Goal: Book appointment/travel/reservation

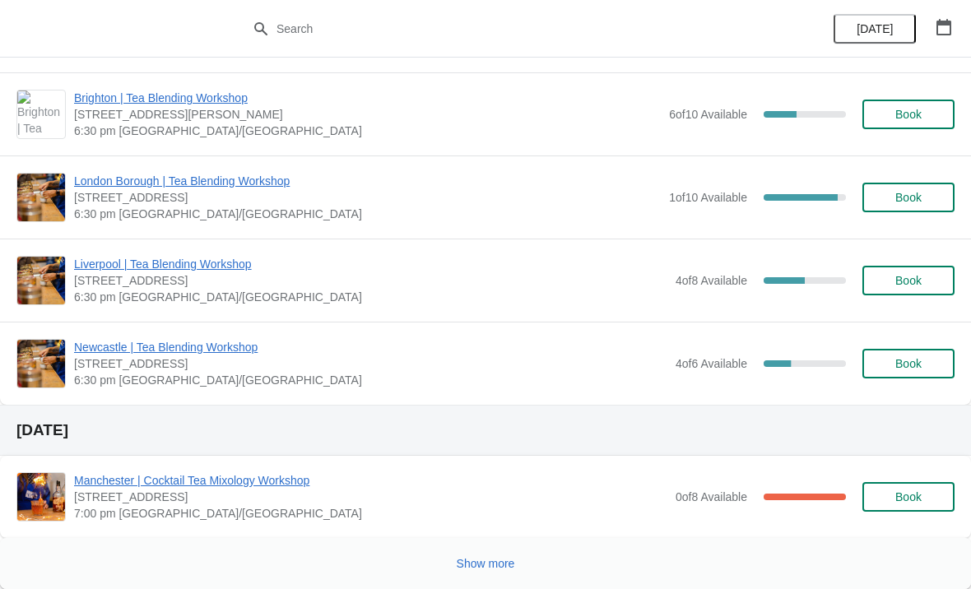
scroll to position [1713, 0]
click at [495, 566] on span "Show more" at bounding box center [486, 563] width 58 height 13
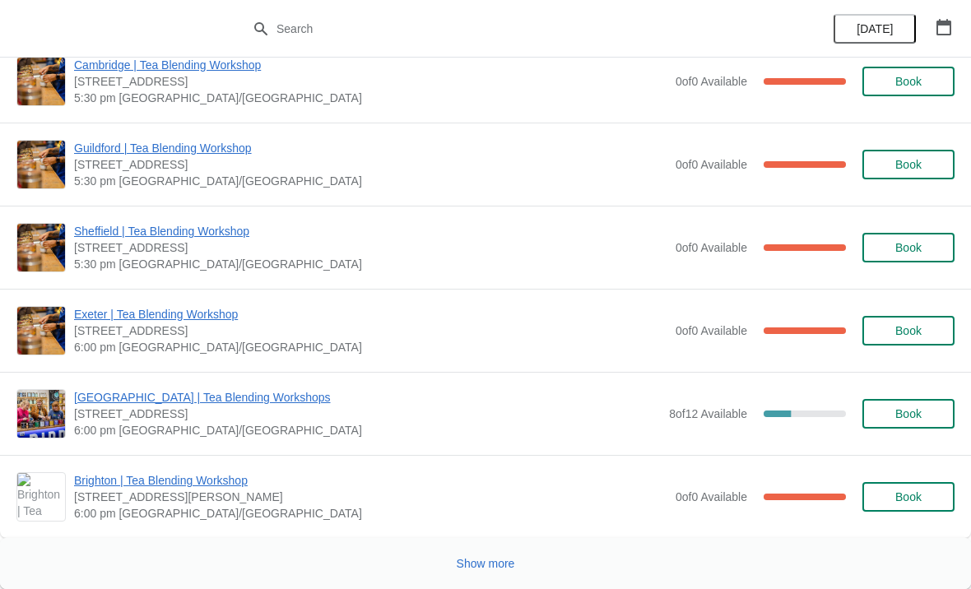
scroll to position [4195, 0]
click at [488, 568] on span "Show more" at bounding box center [486, 563] width 58 height 13
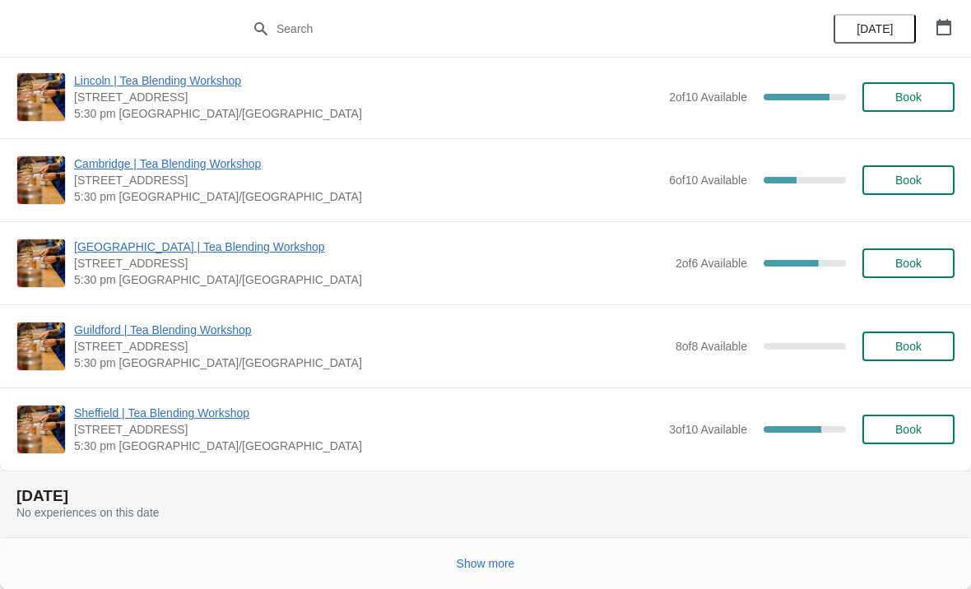
scroll to position [6428, 0]
click at [490, 564] on span "Show more" at bounding box center [486, 563] width 58 height 13
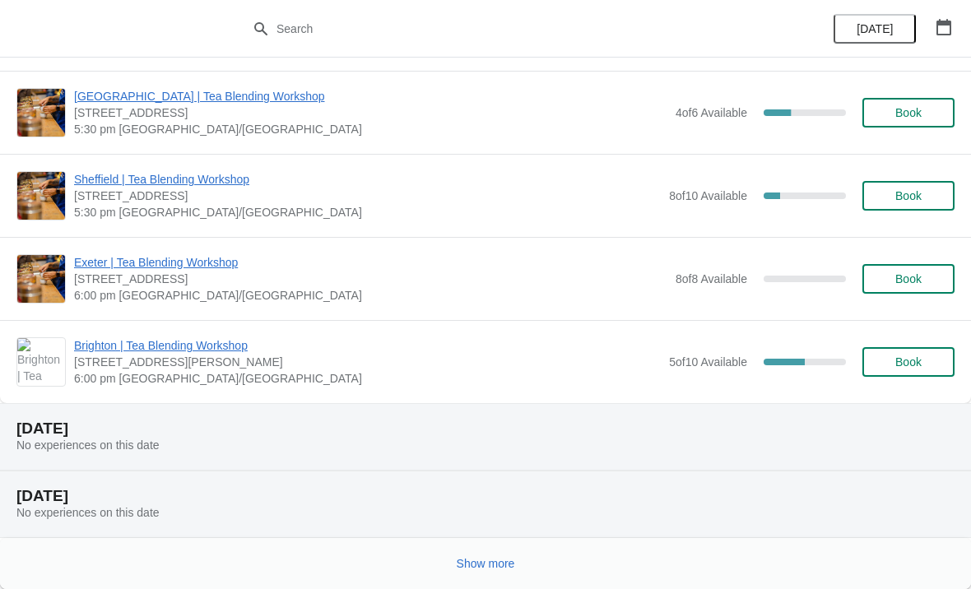
scroll to position [10472, 0]
click at [499, 566] on span "Show more" at bounding box center [486, 563] width 58 height 13
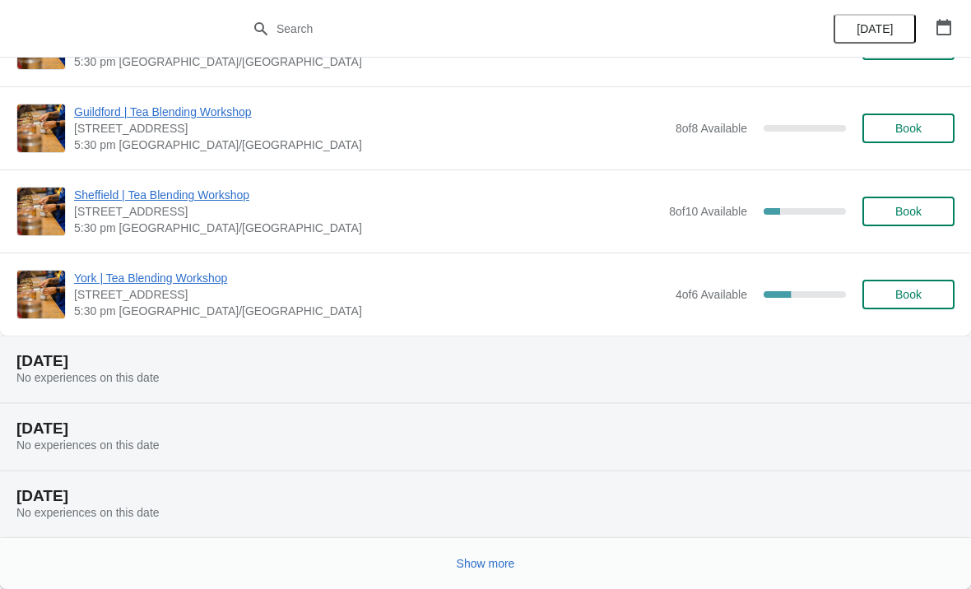
scroll to position [12372, 0]
click at [493, 571] on button "Show more" at bounding box center [486, 564] width 72 height 30
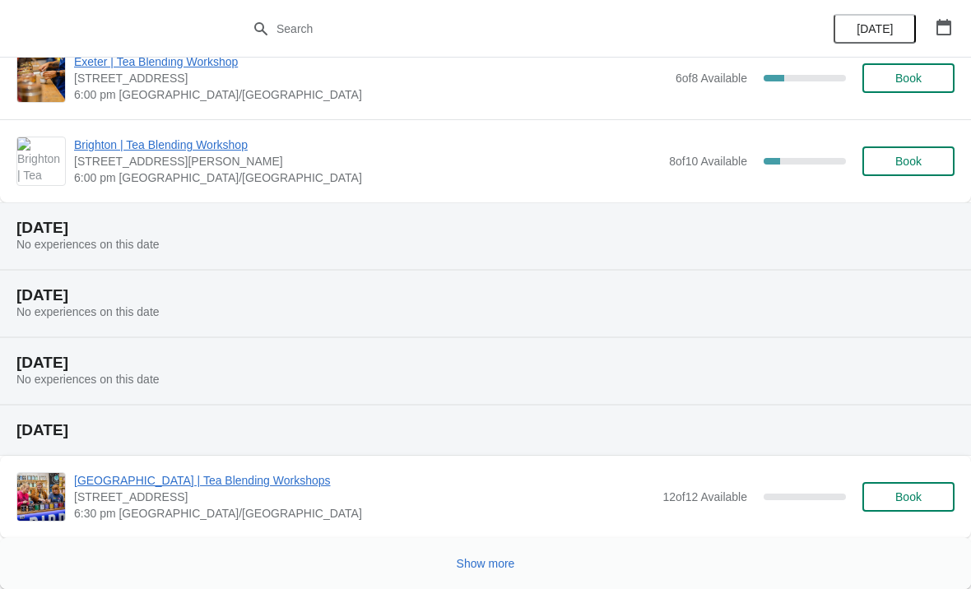
scroll to position [14588, 0]
click at [508, 569] on span "Show more" at bounding box center [486, 563] width 58 height 13
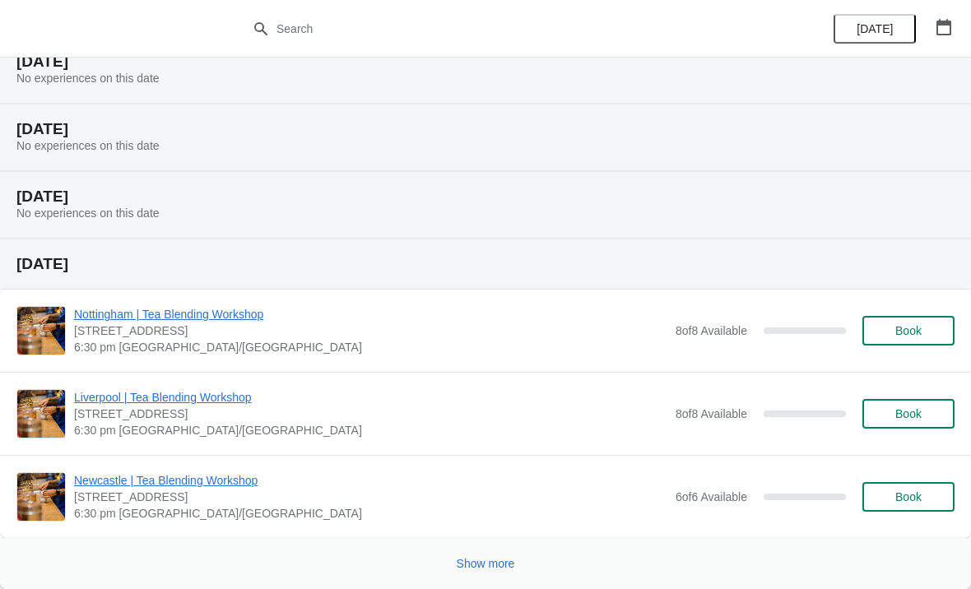
scroll to position [16904, 0]
click at [513, 571] on button "Show more" at bounding box center [486, 564] width 72 height 30
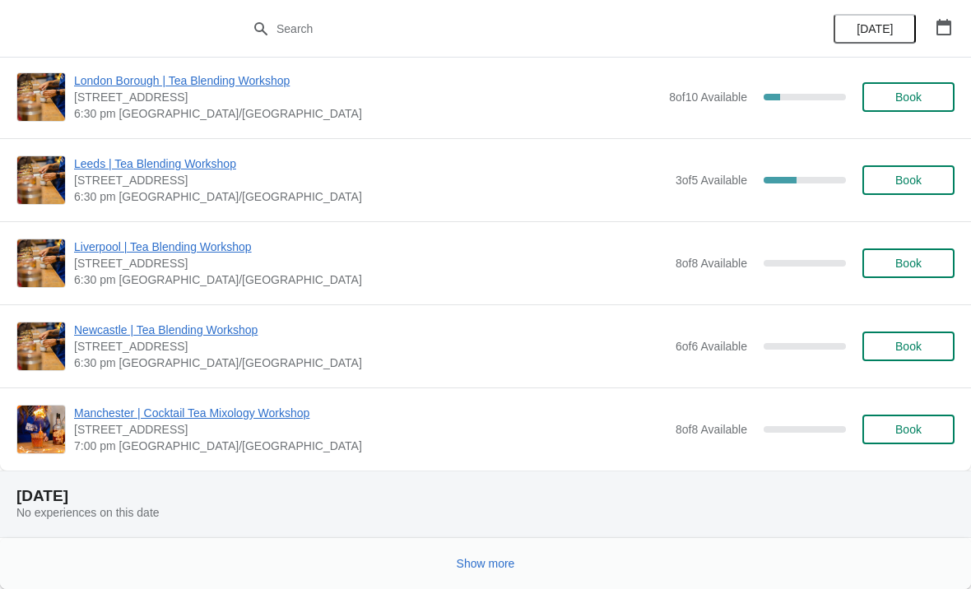
scroll to position [19470, 0]
click at [496, 568] on span "Show more" at bounding box center [486, 563] width 58 height 13
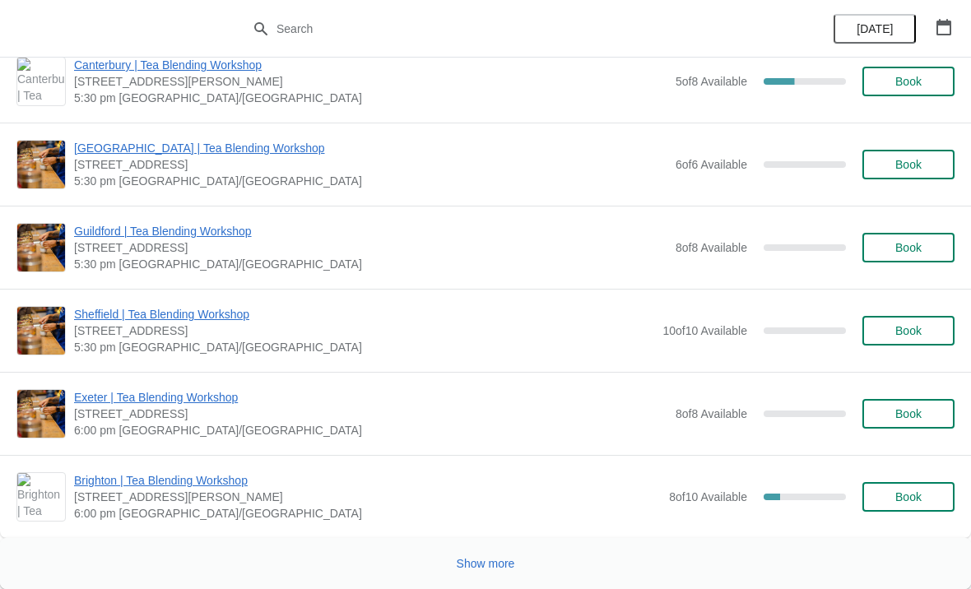
scroll to position [22765, 0]
click at [500, 555] on button "Show more" at bounding box center [486, 564] width 72 height 30
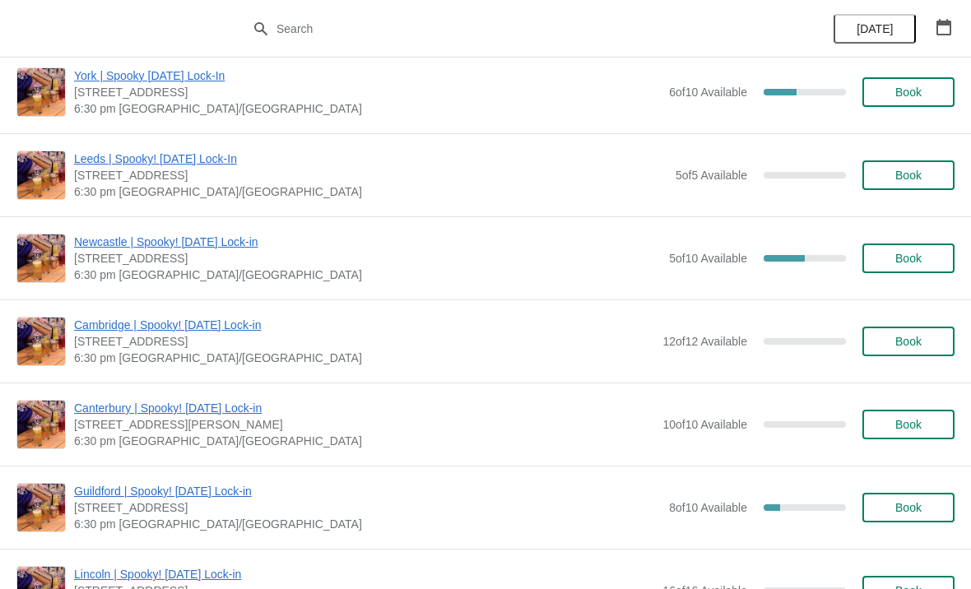
scroll to position [24659, 0]
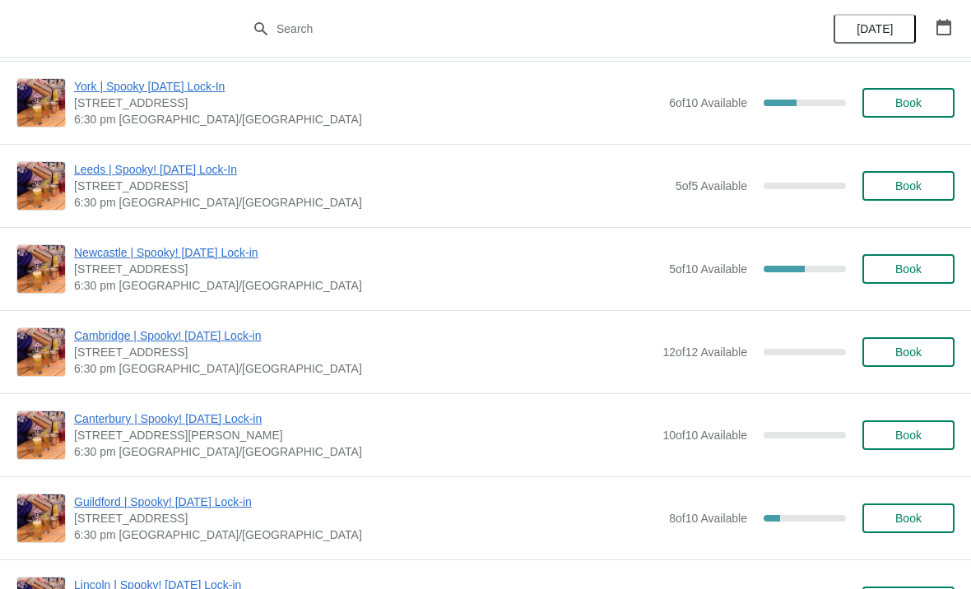
click at [921, 281] on button "Book" at bounding box center [908, 269] width 92 height 30
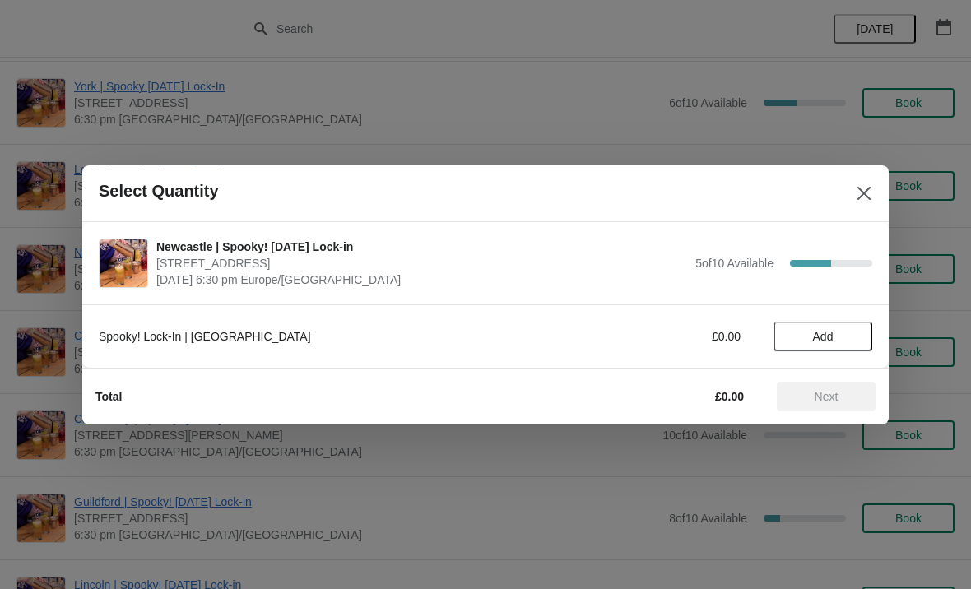
click at [815, 333] on span "Add" at bounding box center [823, 336] width 21 height 13
click at [852, 332] on icon at bounding box center [850, 335] width 17 height 17
click at [853, 338] on icon at bounding box center [850, 335] width 17 height 17
click at [841, 402] on span "Next" at bounding box center [826, 396] width 72 height 13
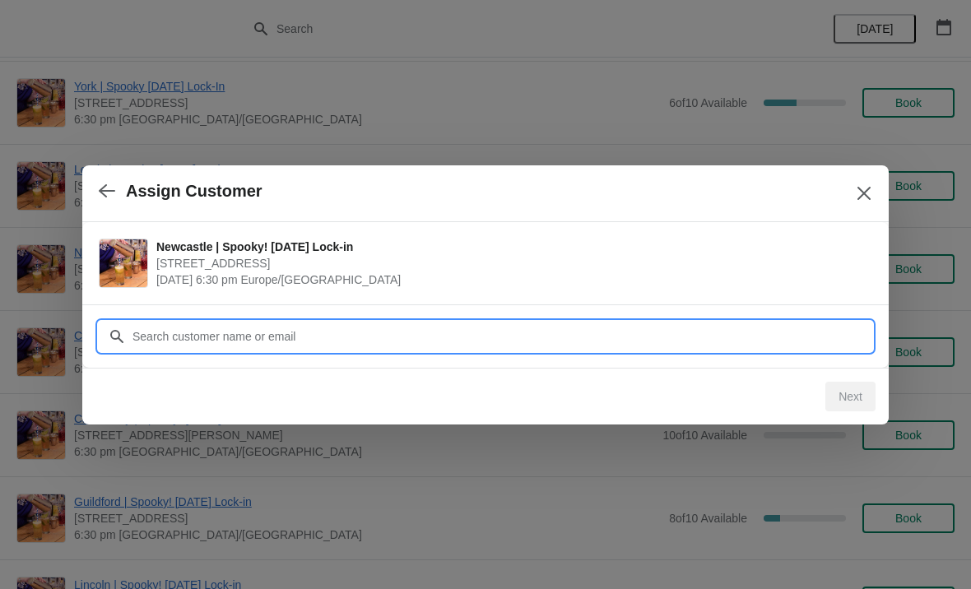
click at [228, 342] on input "Customer" at bounding box center [502, 337] width 740 height 30
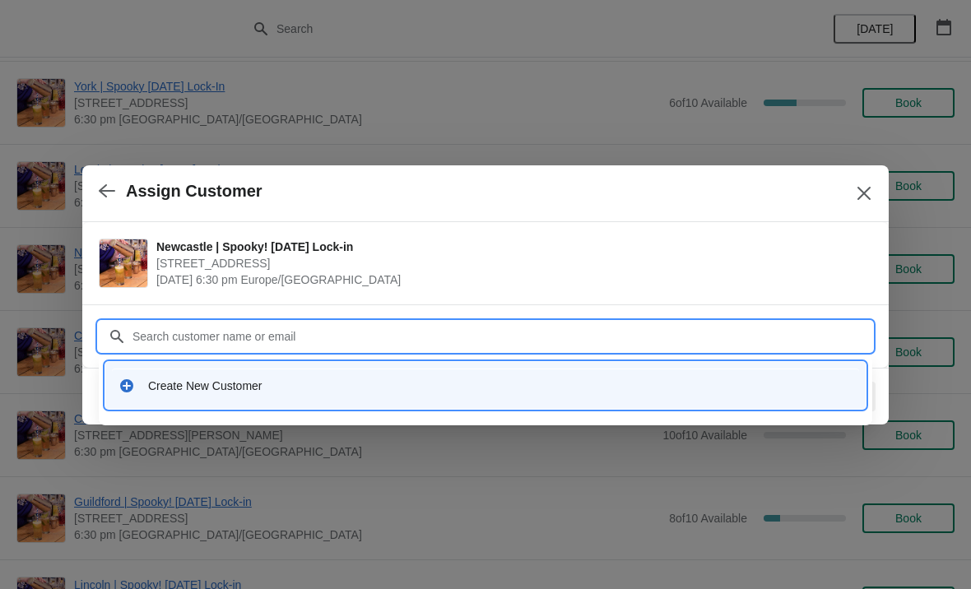
click at [225, 395] on div "Create New Customer" at bounding box center [485, 386] width 747 height 34
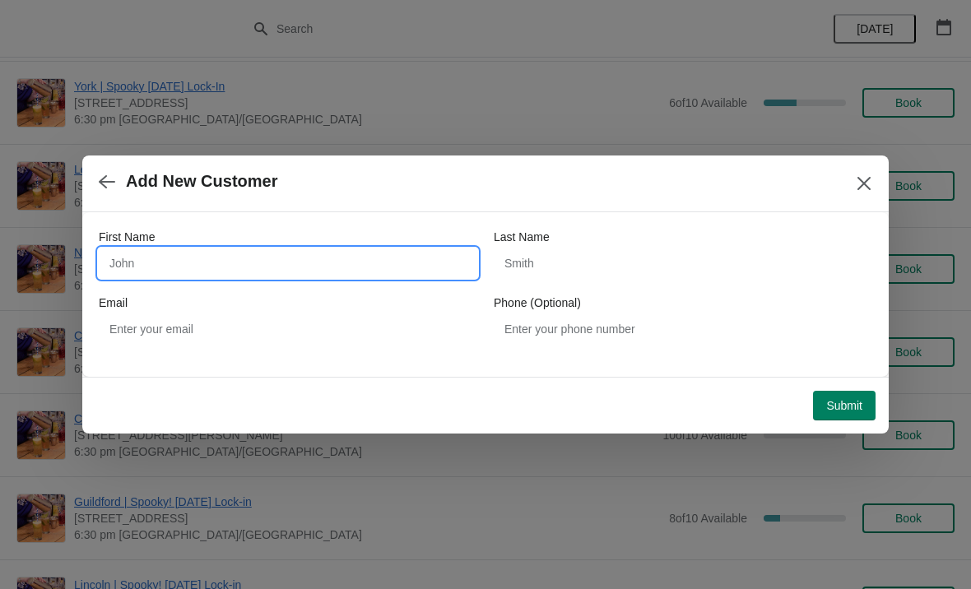
click at [188, 268] on input "First Name" at bounding box center [288, 263] width 378 height 30
type input "Gemma"
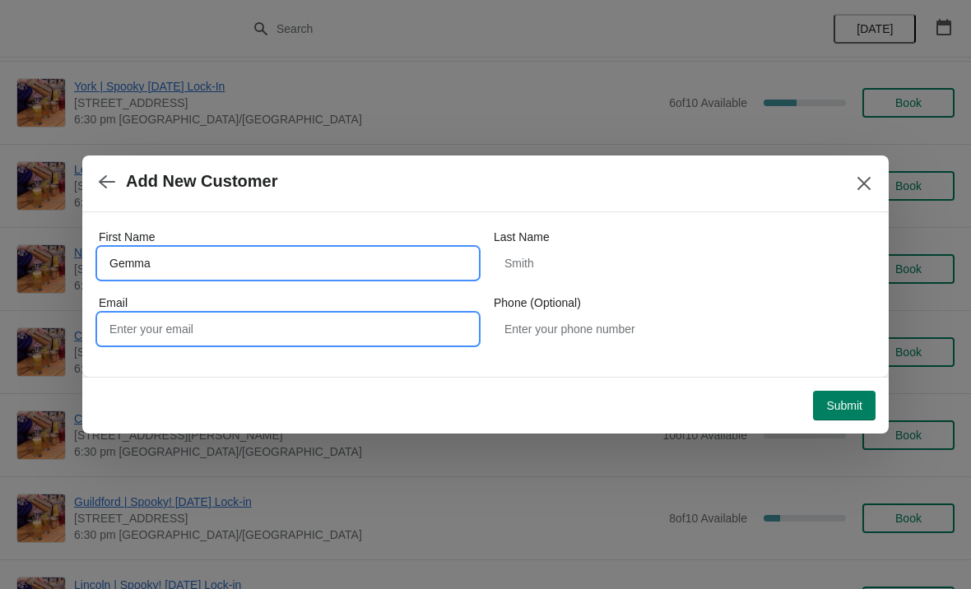
click at [361, 325] on input "Email" at bounding box center [288, 329] width 378 height 30
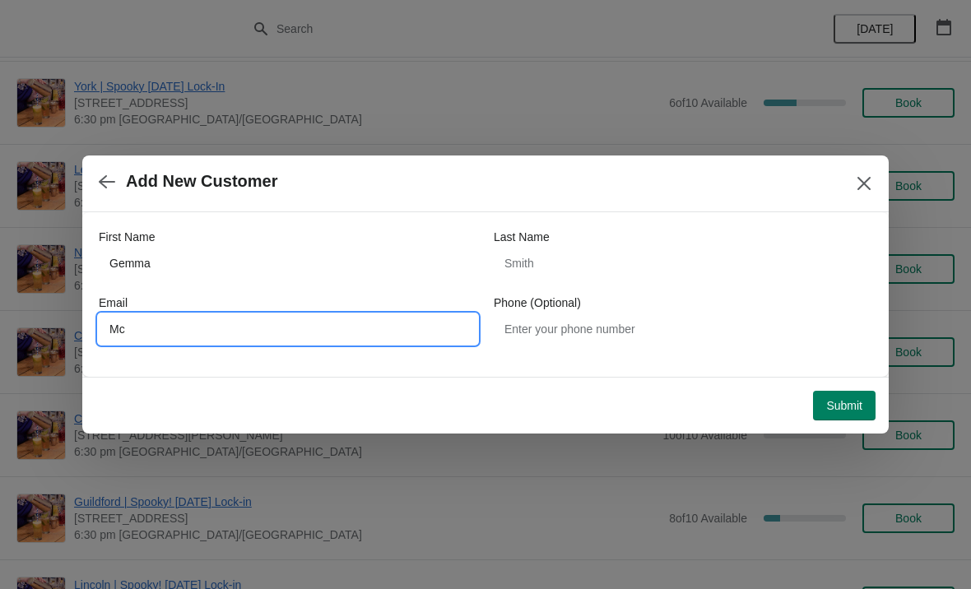
type input "M"
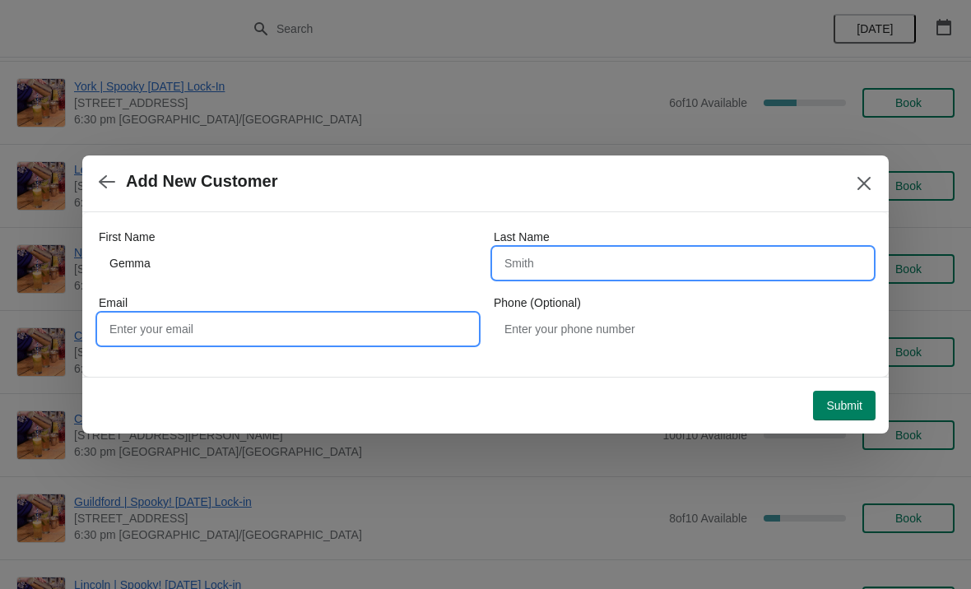
click at [610, 250] on input "Last Name" at bounding box center [683, 263] width 378 height 30
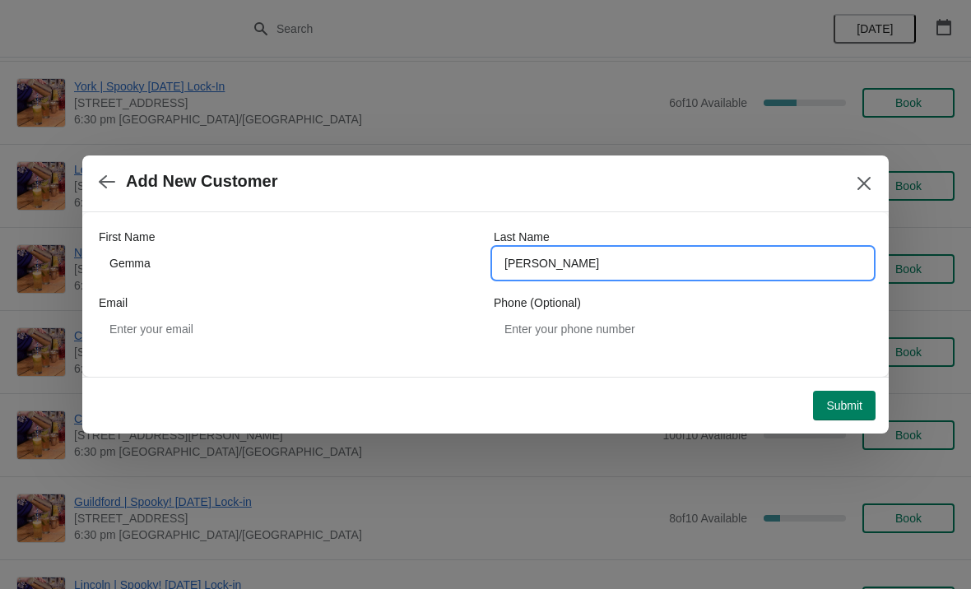
type input "[PERSON_NAME]"
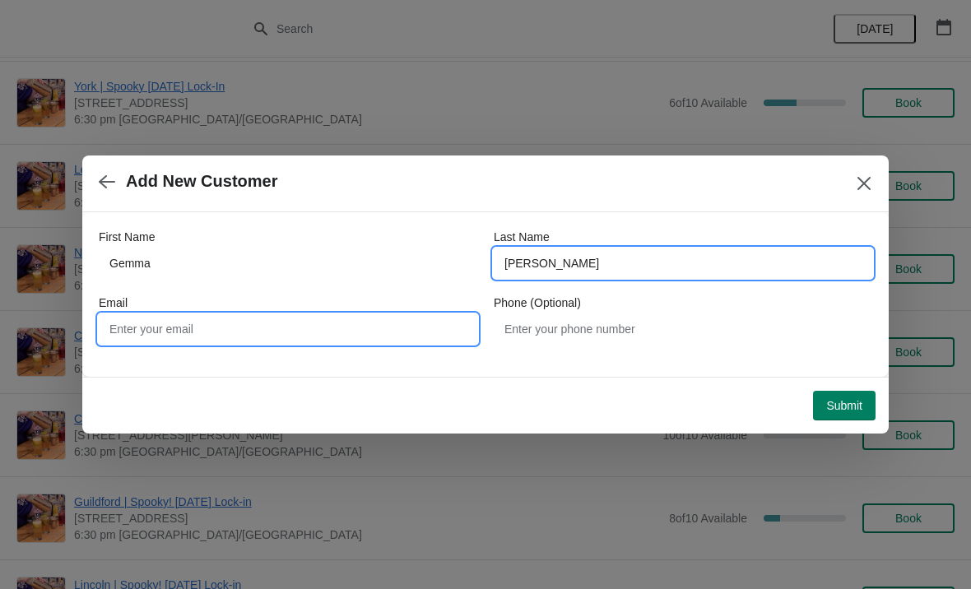
click at [290, 328] on input "Email" at bounding box center [288, 329] width 378 height 30
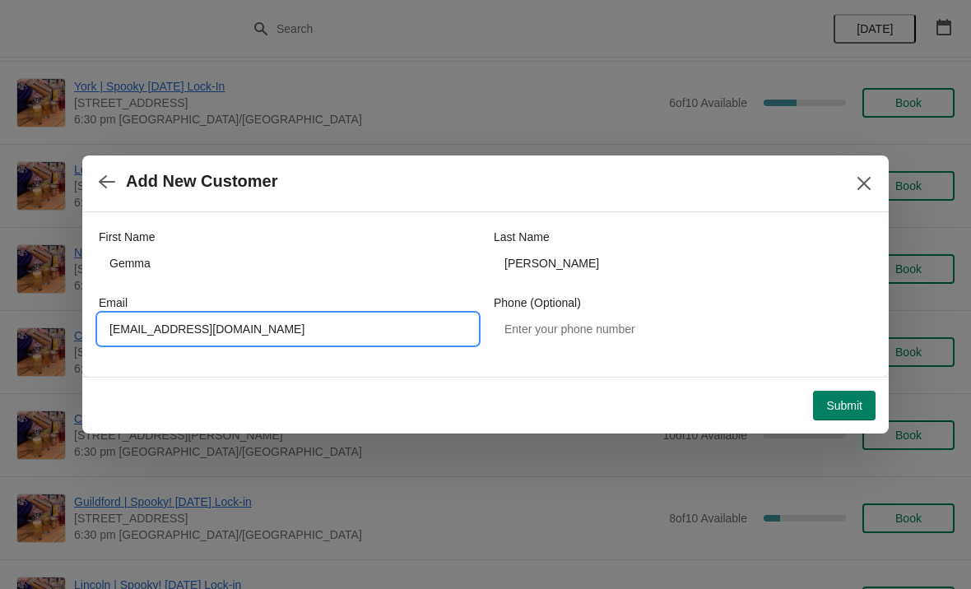
type input "[EMAIL_ADDRESS][DOMAIN_NAME]"
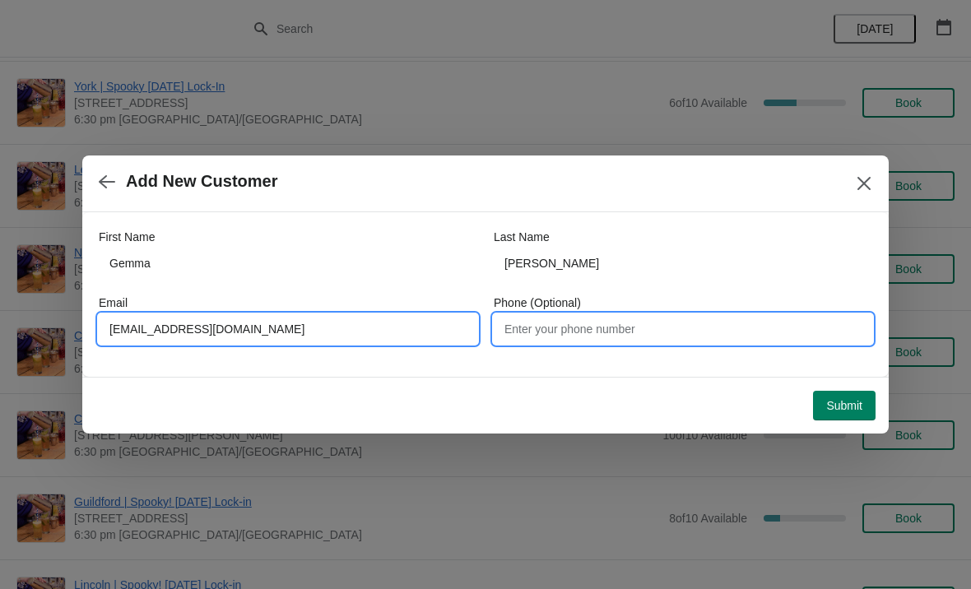
click at [580, 326] on input "Phone (Optional)" at bounding box center [683, 329] width 378 height 30
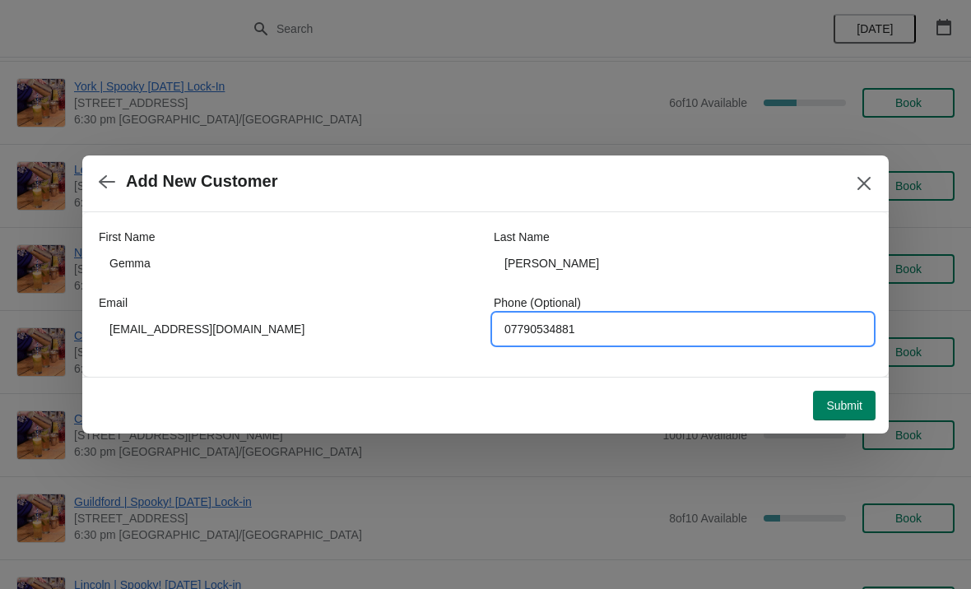
type input "07790534881"
click at [856, 413] on button "Submit" at bounding box center [844, 406] width 63 height 30
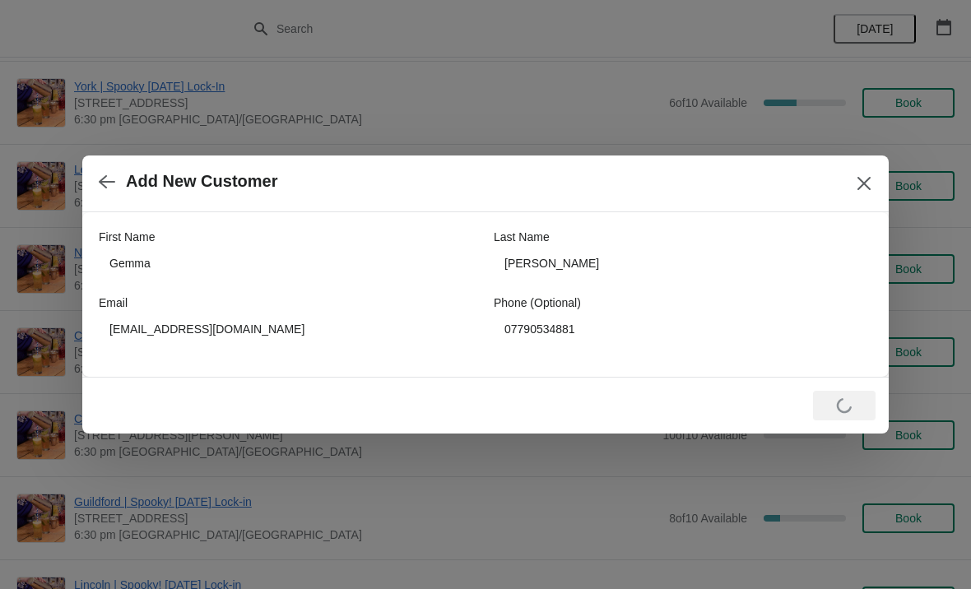
click at [849, 182] on button "Close" at bounding box center [864, 184] width 30 height 30
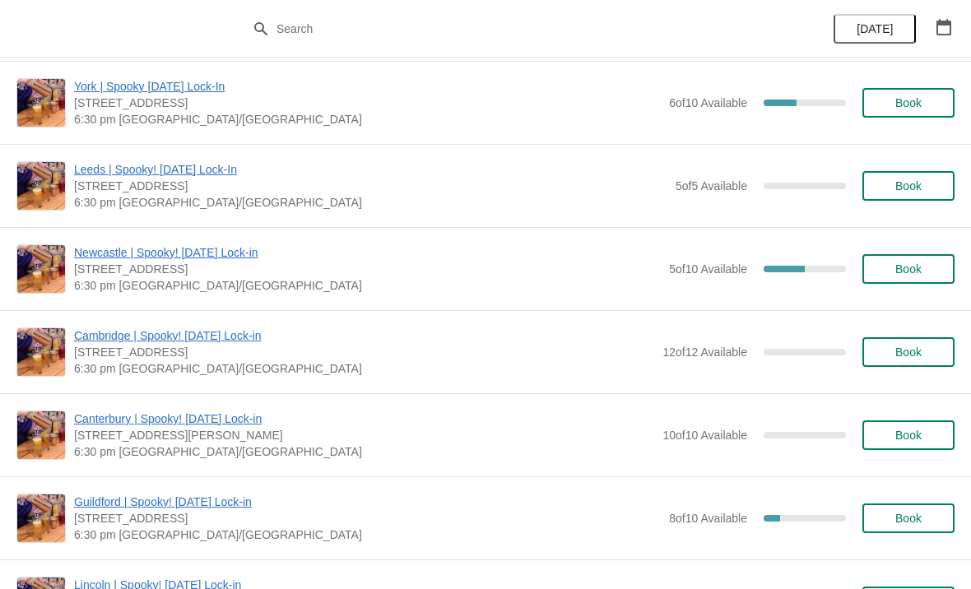
click at [926, 268] on span "Book" at bounding box center [908, 268] width 63 height 13
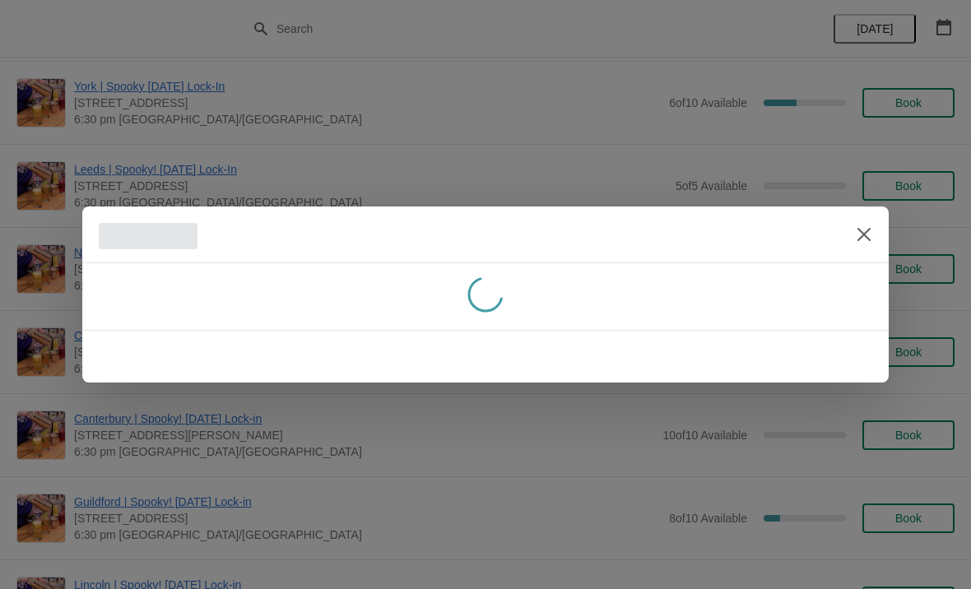
scroll to position [0, 0]
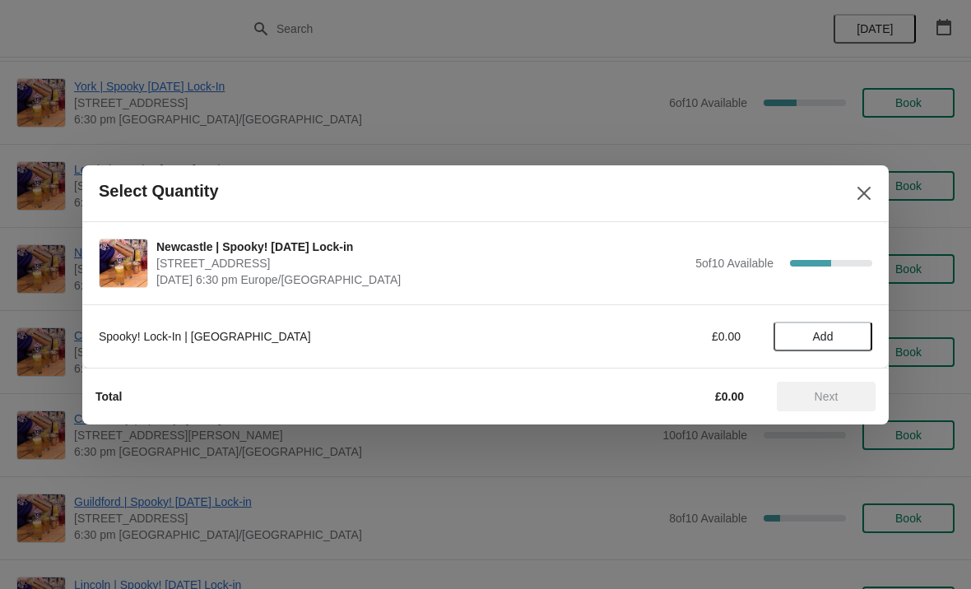
click at [838, 330] on span "Add" at bounding box center [822, 336] width 69 height 13
click at [856, 337] on icon at bounding box center [850, 335] width 17 height 17
click at [846, 328] on icon at bounding box center [850, 335] width 17 height 17
click at [838, 401] on span "Next" at bounding box center [827, 396] width 24 height 13
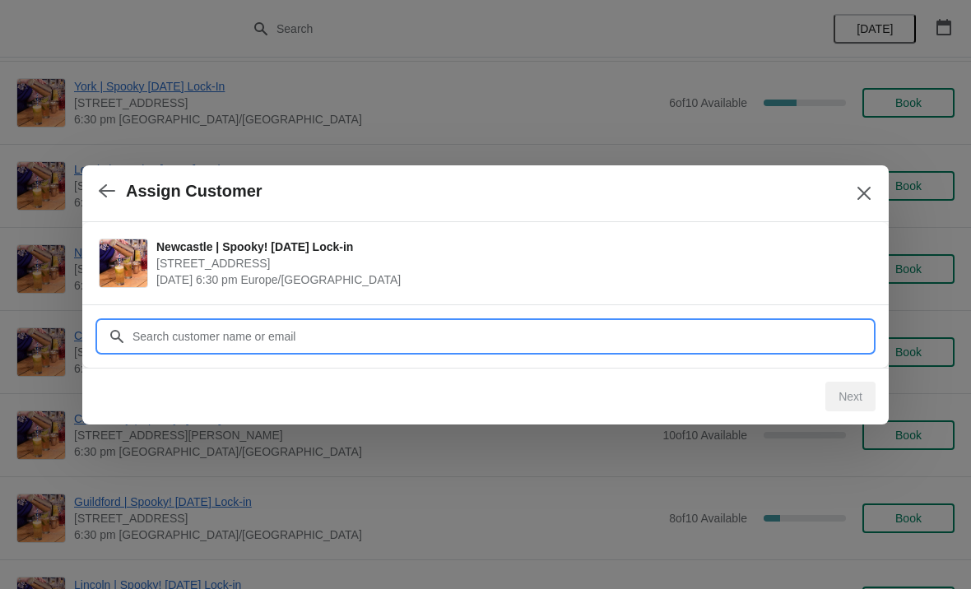
click at [217, 334] on input "Customer" at bounding box center [502, 337] width 740 height 30
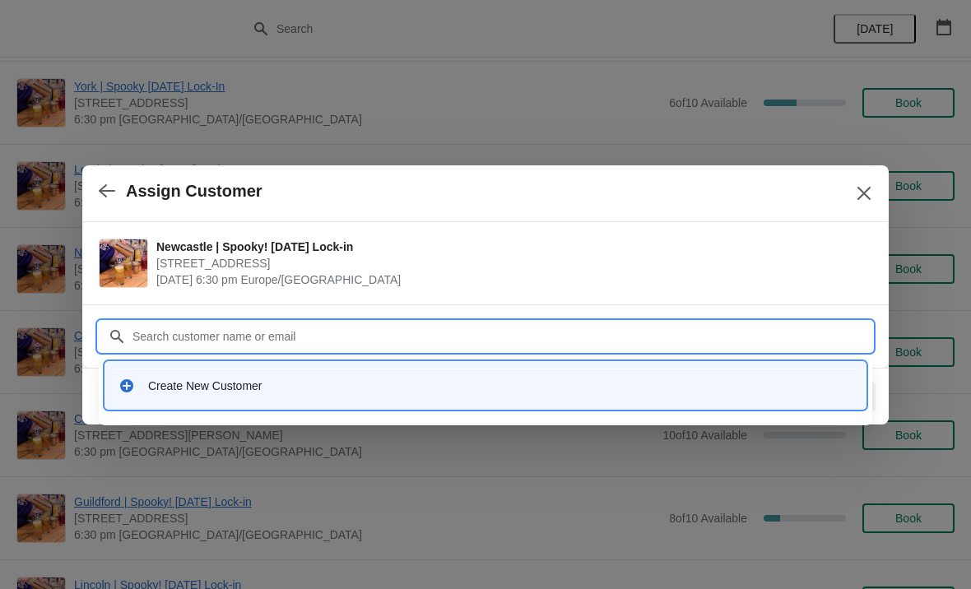
click at [211, 385] on div "Create New Customer" at bounding box center [500, 386] width 704 height 16
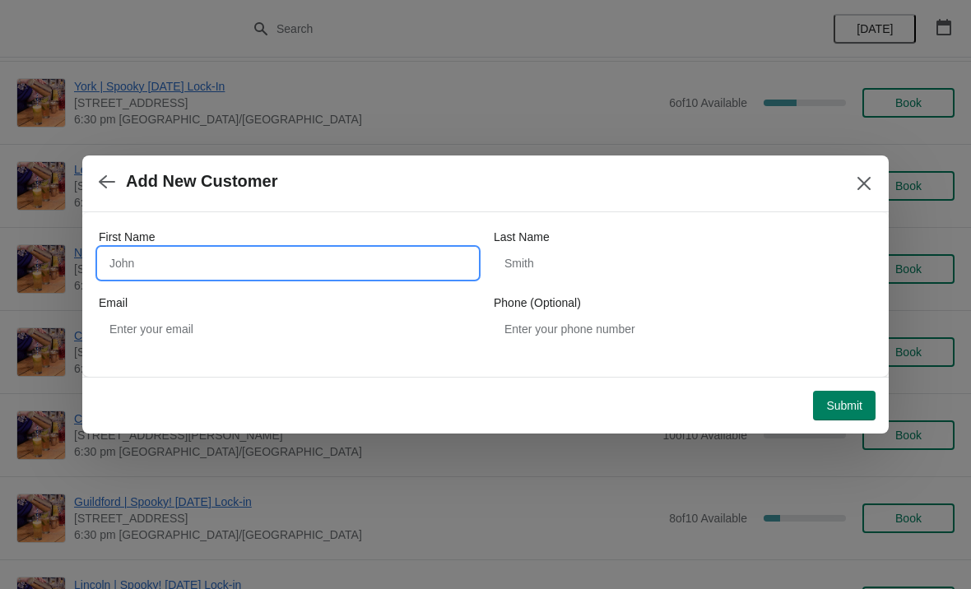
click at [175, 248] on input "First Name" at bounding box center [288, 263] width 378 height 30
type input "Gem"
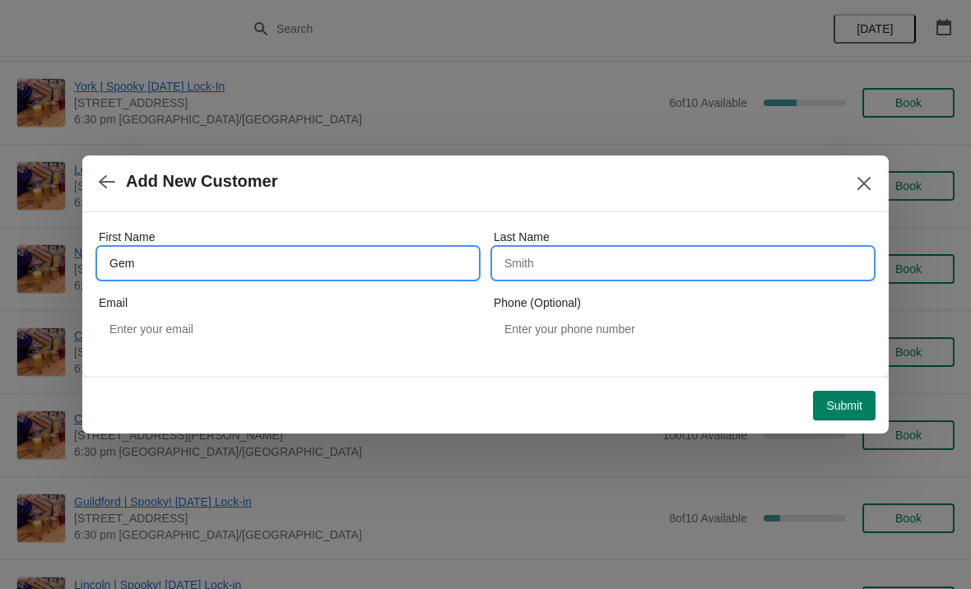
click at [597, 270] on input "Last Name" at bounding box center [683, 263] width 378 height 30
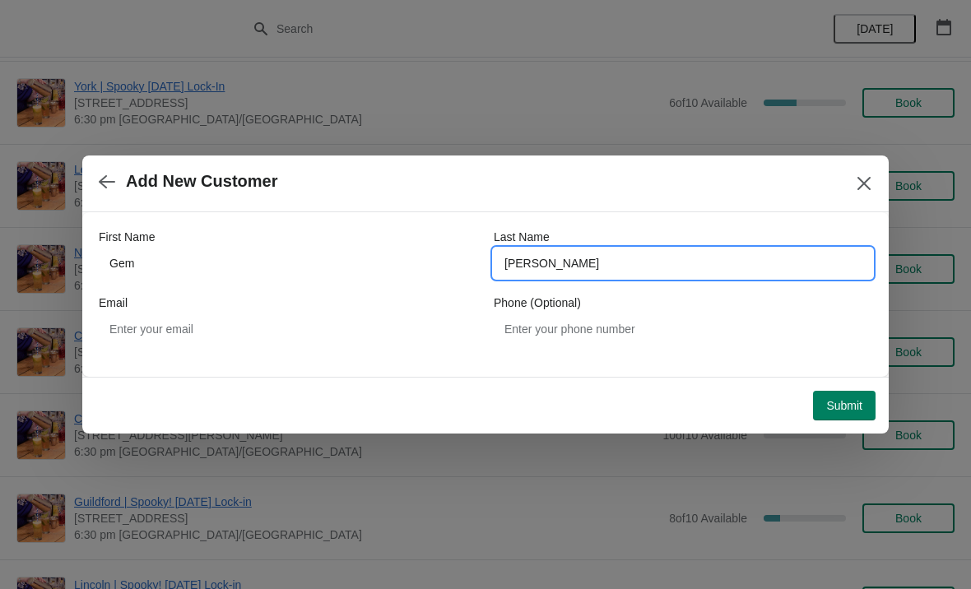
type input "[PERSON_NAME]"
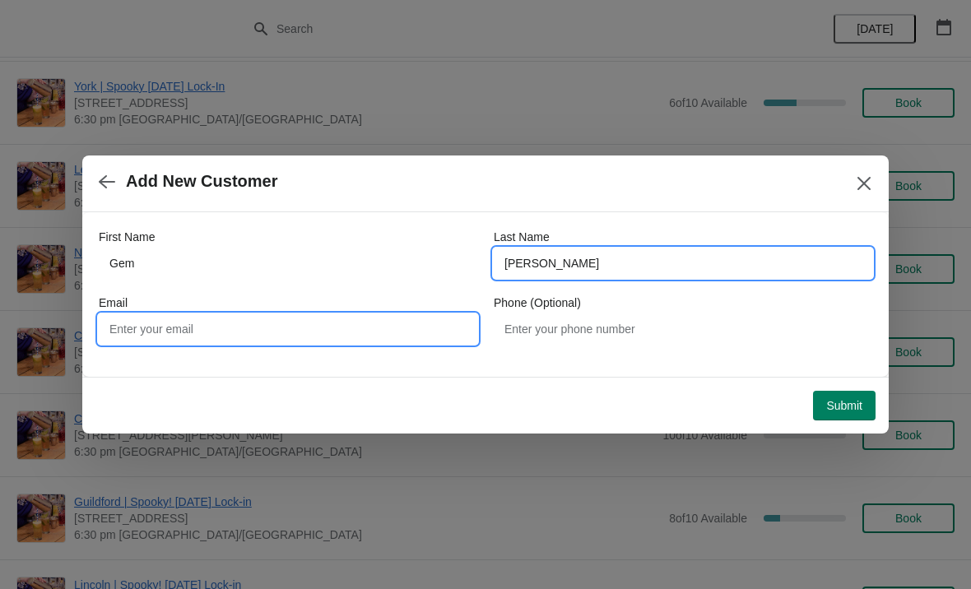
click at [313, 320] on input "Email" at bounding box center [288, 329] width 378 height 30
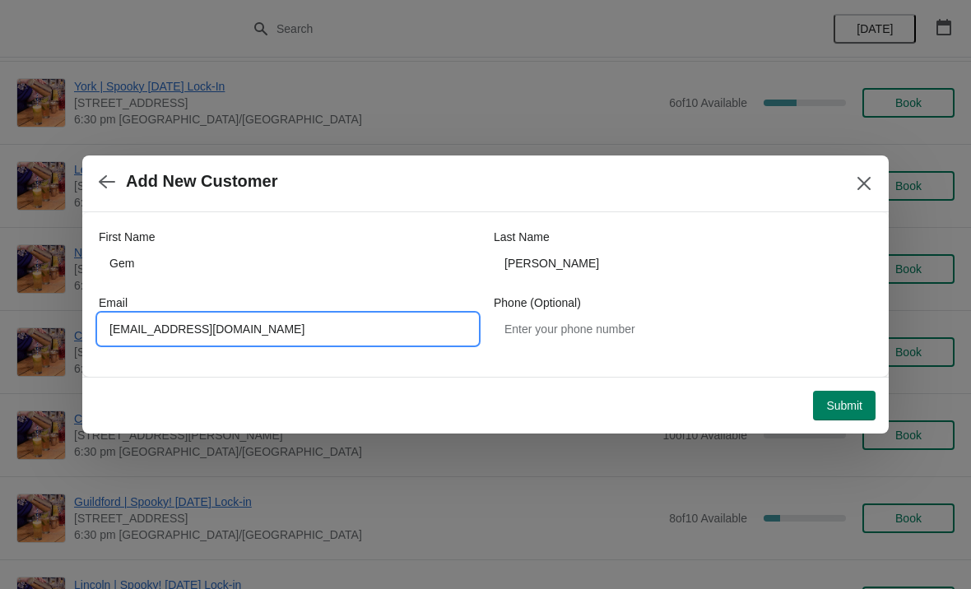
type input "[EMAIL_ADDRESS][DOMAIN_NAME]"
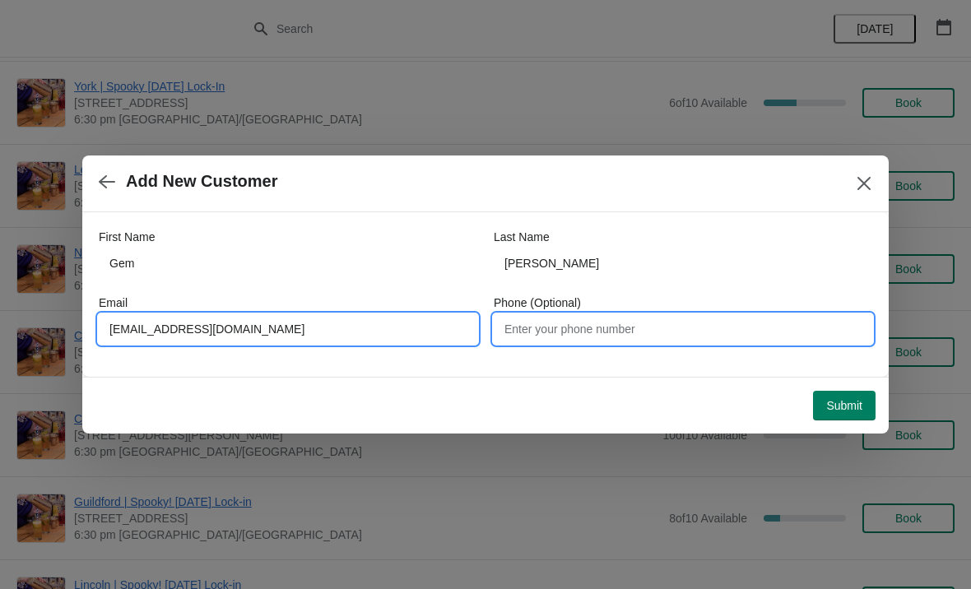
click at [652, 329] on input "Phone (Optional)" at bounding box center [683, 329] width 378 height 30
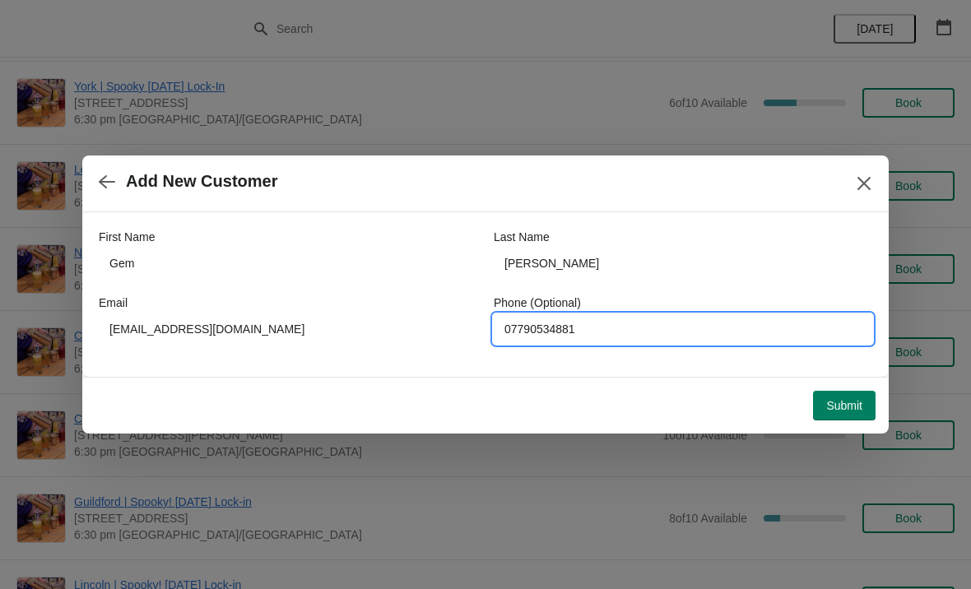
type input "07790534881"
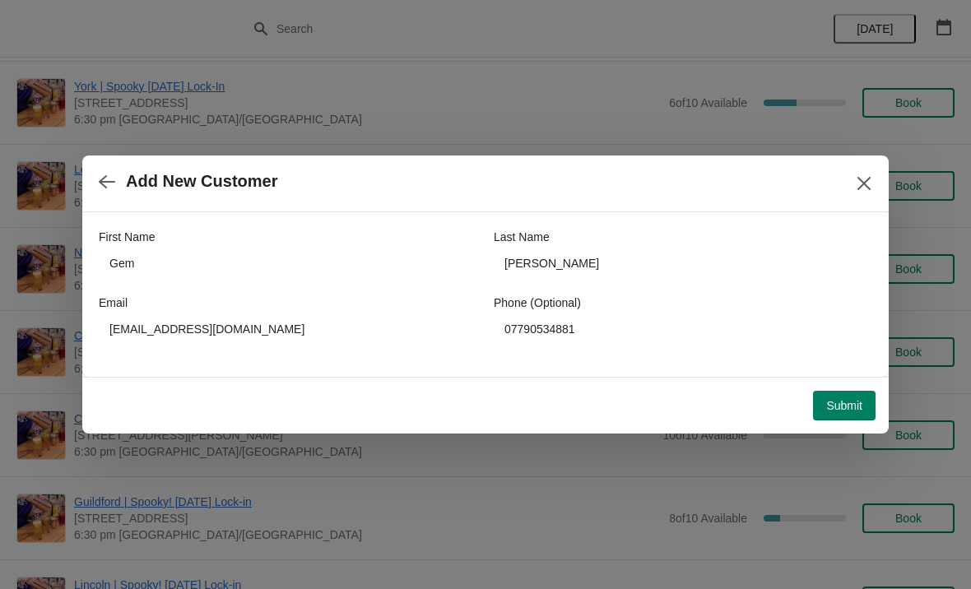
click at [846, 414] on button "Submit" at bounding box center [844, 406] width 63 height 30
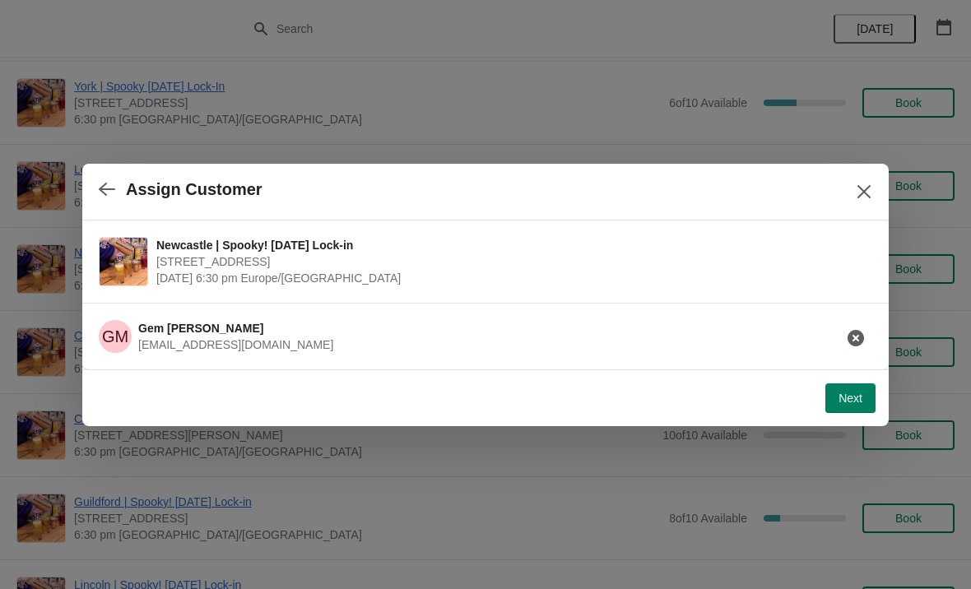
click at [858, 405] on span "Next" at bounding box center [850, 398] width 24 height 13
select select "No"
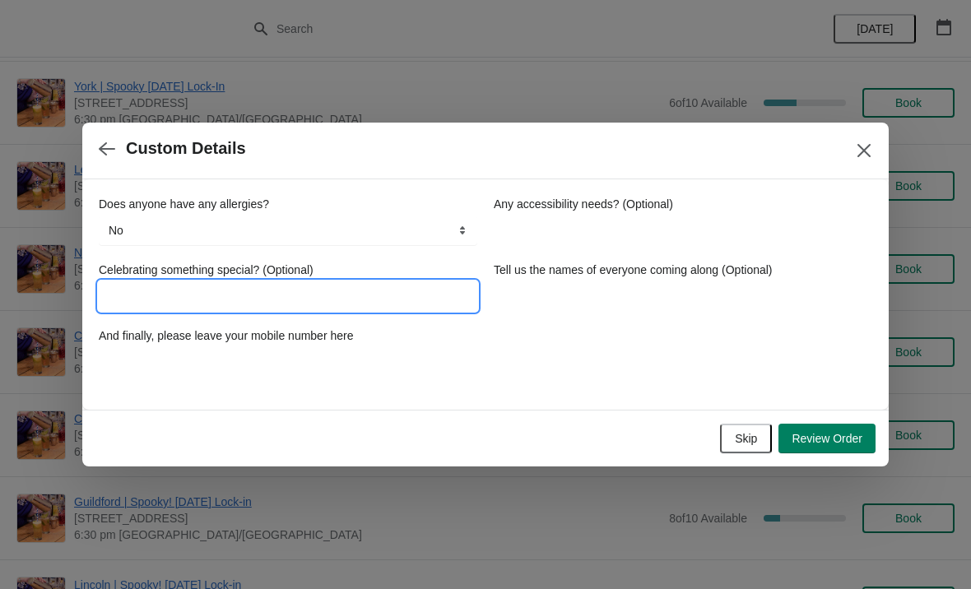
click at [179, 294] on input "Celebrating something special? (Optional)" at bounding box center [288, 296] width 378 height 30
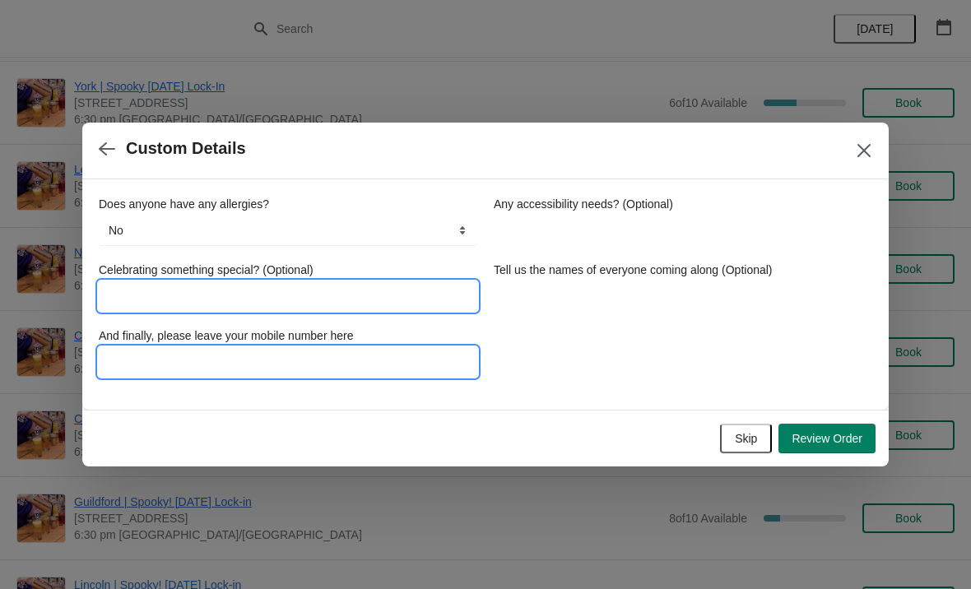
click at [203, 364] on input "And finally, please leave your mobile number here" at bounding box center [288, 362] width 378 height 30
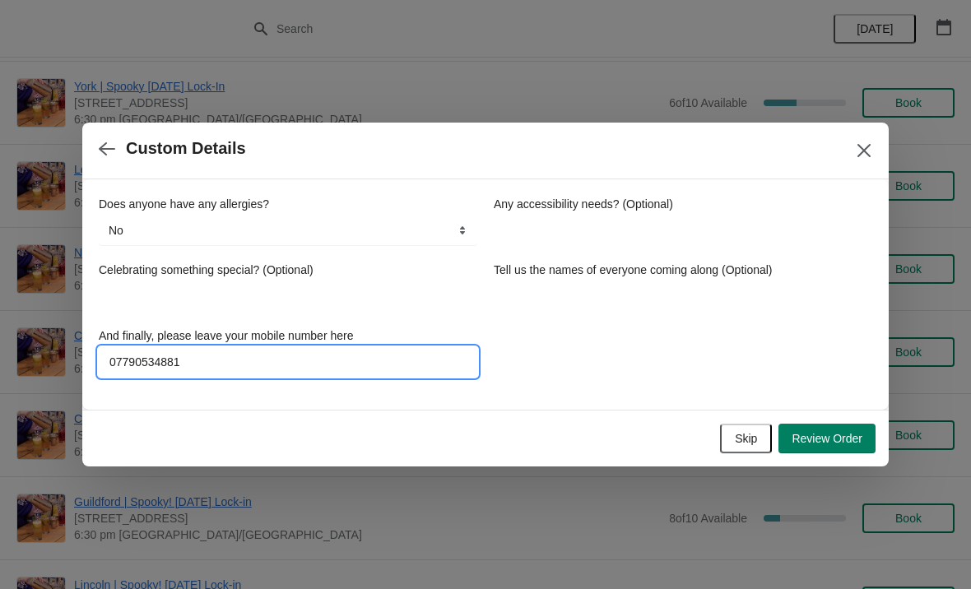
type input "07790534881"
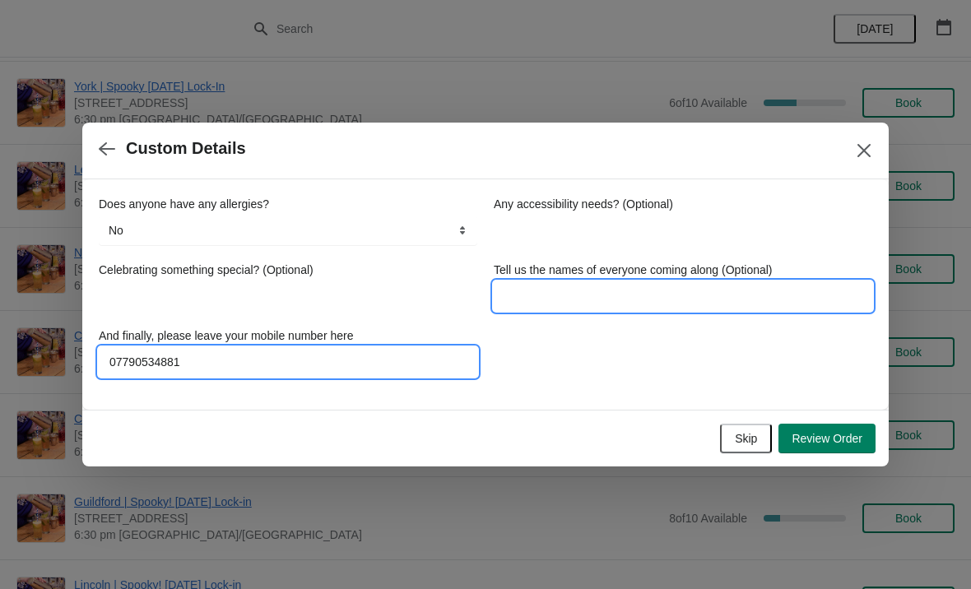
click at [579, 294] on input "Tell us the names of everyone coming along (Optional)" at bounding box center [683, 296] width 378 height 30
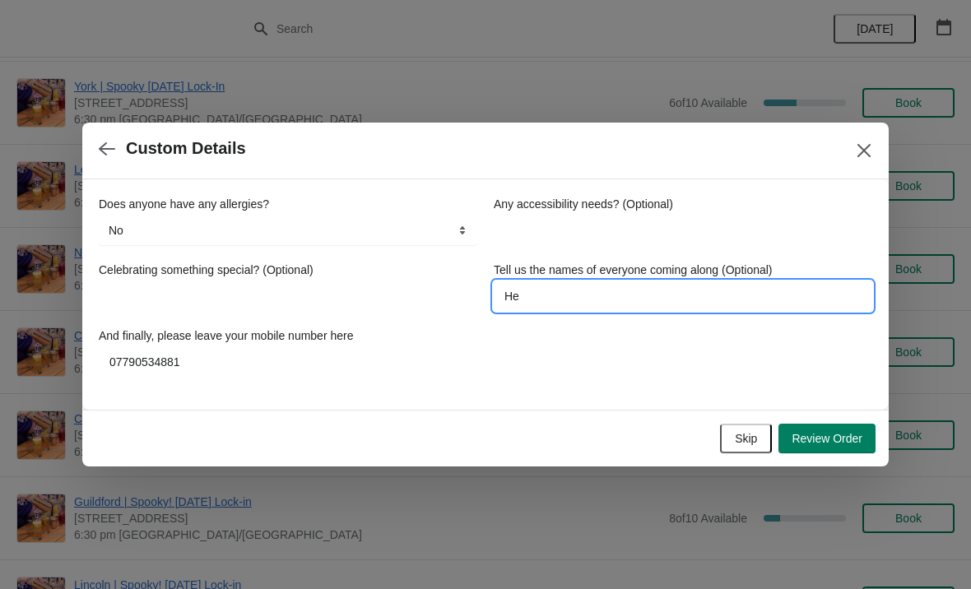
type input "H"
type input "Gem, nat and fae"
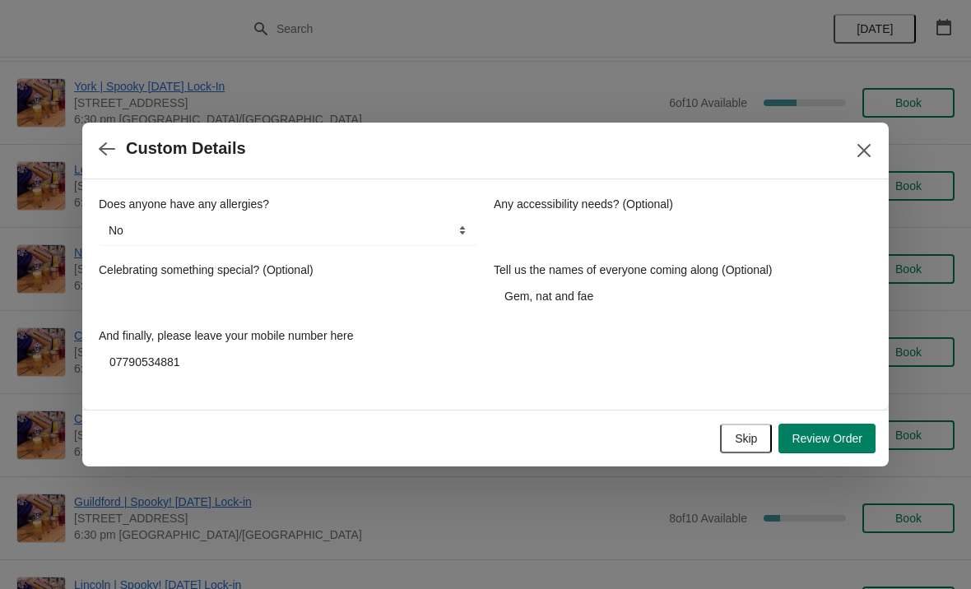
click at [827, 446] on button "Review Order" at bounding box center [826, 439] width 97 height 30
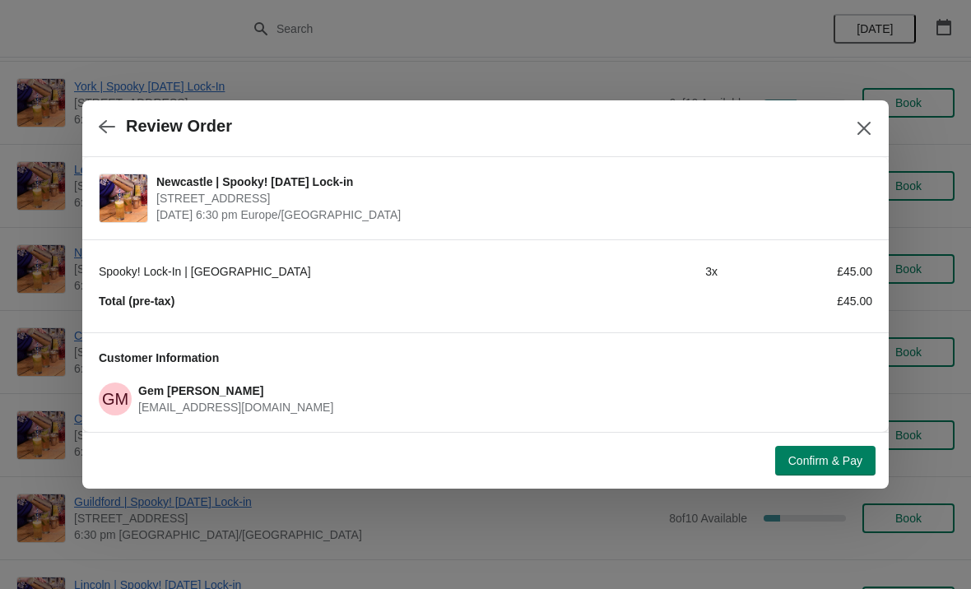
click at [814, 471] on button "Confirm & Pay" at bounding box center [825, 461] width 100 height 30
